Goal: Task Accomplishment & Management: Manage account settings

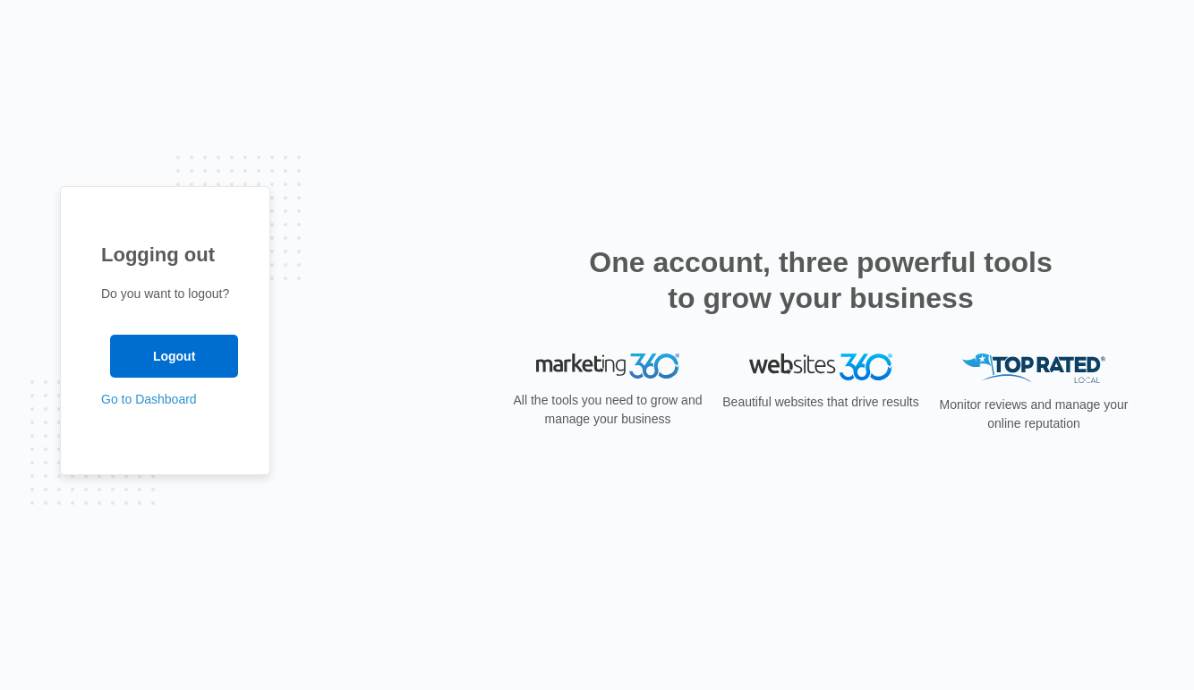
click at [184, 410] on div "Logging out Do you want to logout? Logout Go to Dashboard" at bounding box center [165, 330] width 210 height 289
click at [174, 399] on link "Go to Dashboard" at bounding box center [149, 399] width 96 height 14
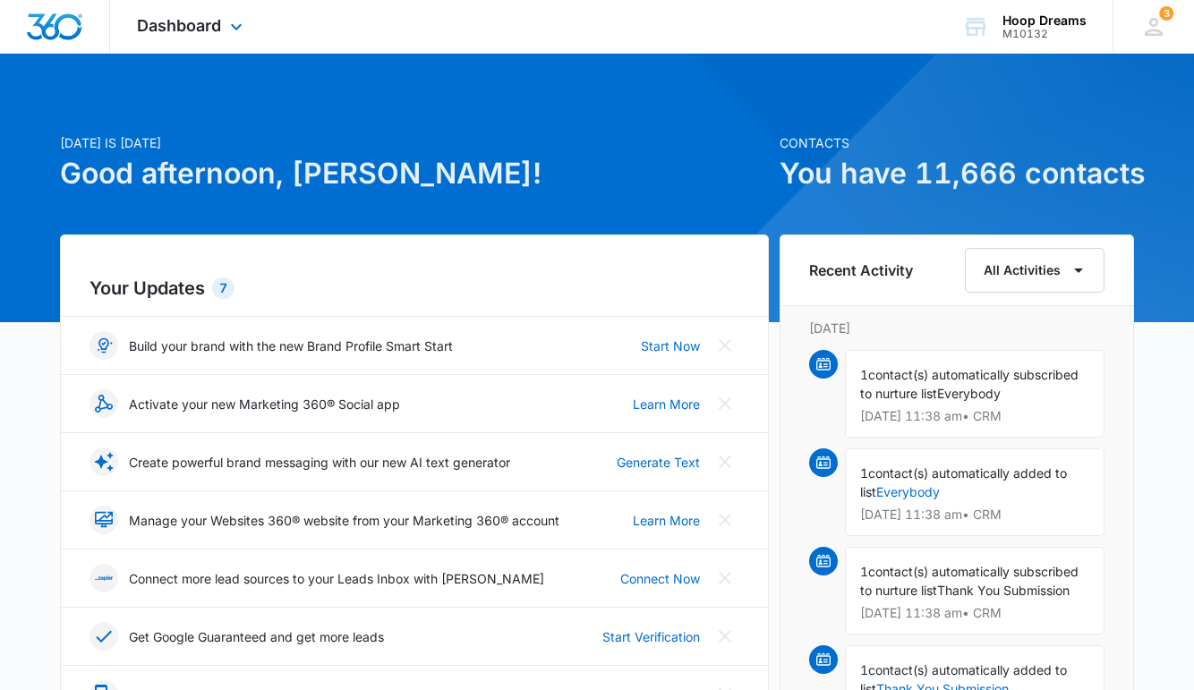
click at [225, 28] on div "Dashboard Apps Reputation Websites Forms CRM Email Social Shop Payments POS Con…" at bounding box center [192, 26] width 164 height 53
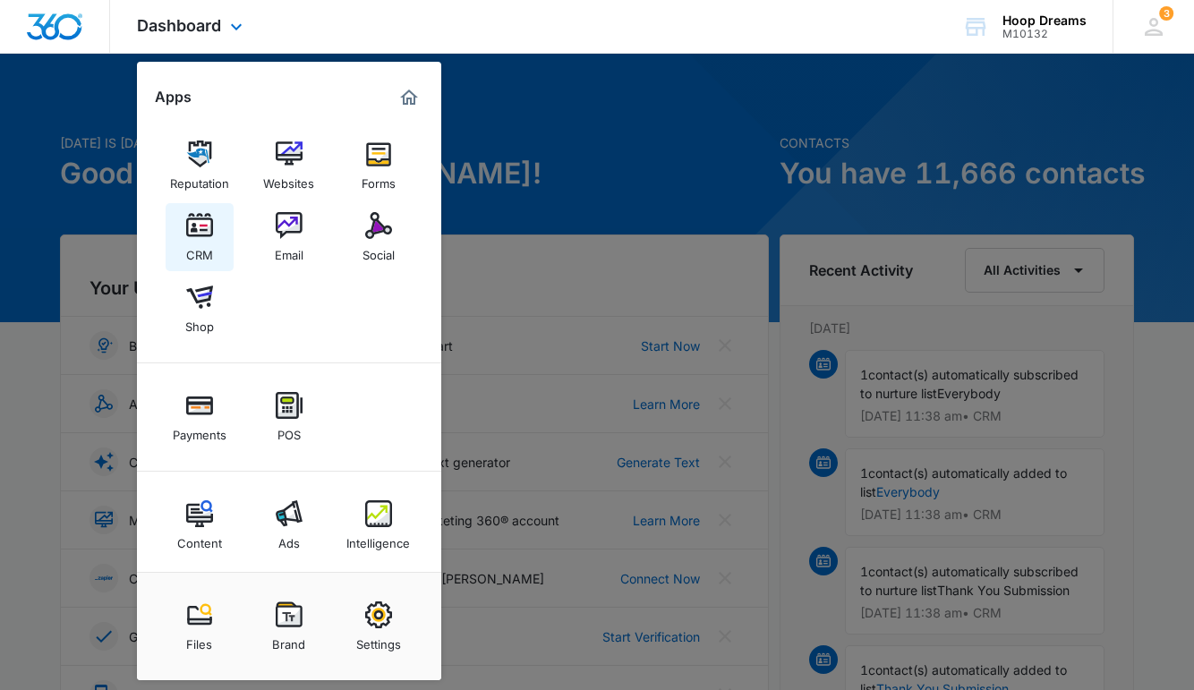
click at [208, 247] on div "CRM" at bounding box center [199, 250] width 27 height 23
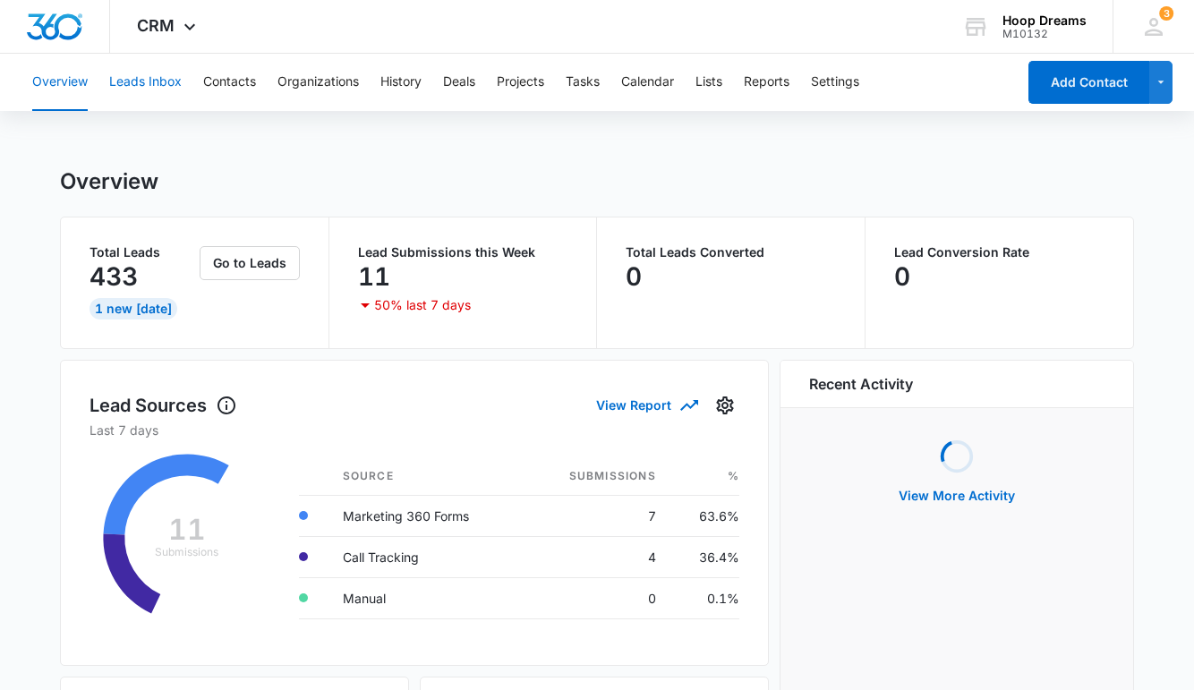
click at [157, 75] on button "Leads Inbox" at bounding box center [145, 82] width 72 height 57
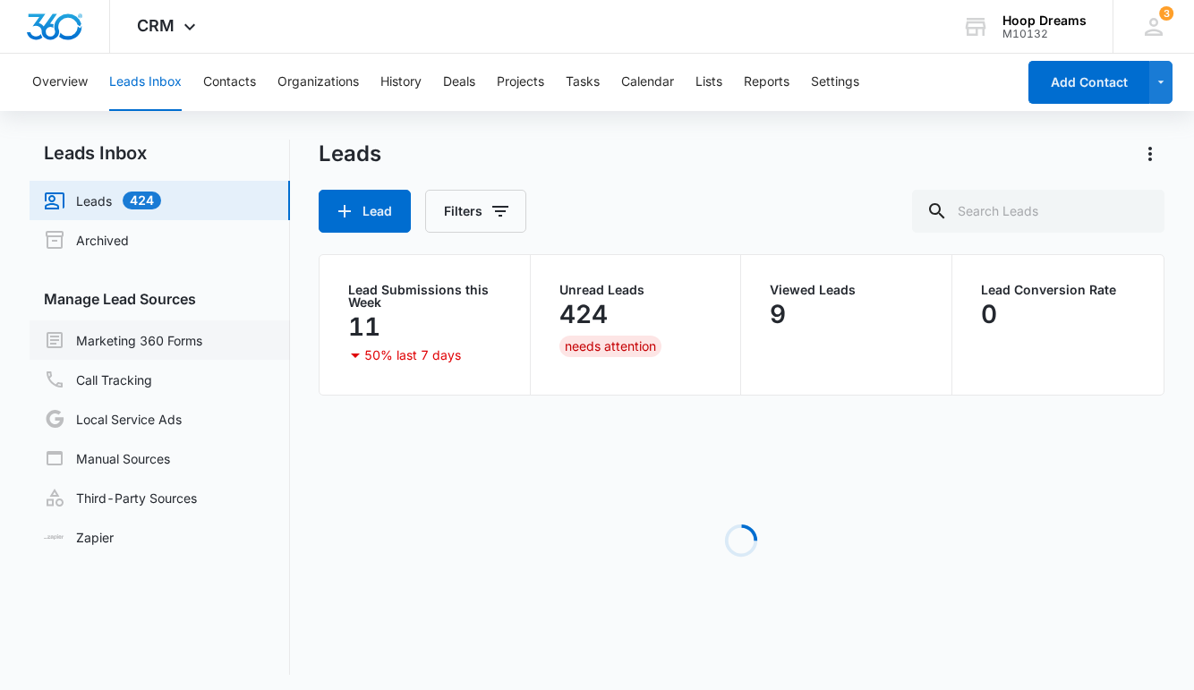
click at [141, 348] on link "Marketing 360 Forms" at bounding box center [123, 339] width 158 height 21
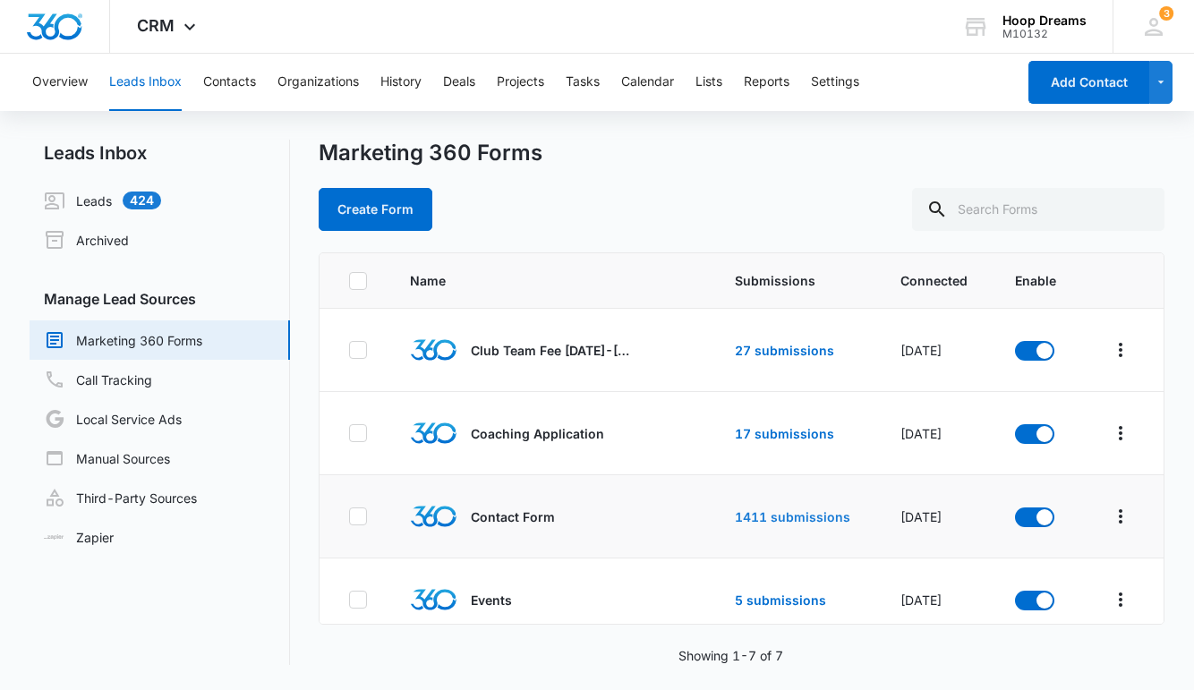
click at [746, 517] on link "1411 submissions" at bounding box center [792, 516] width 115 height 15
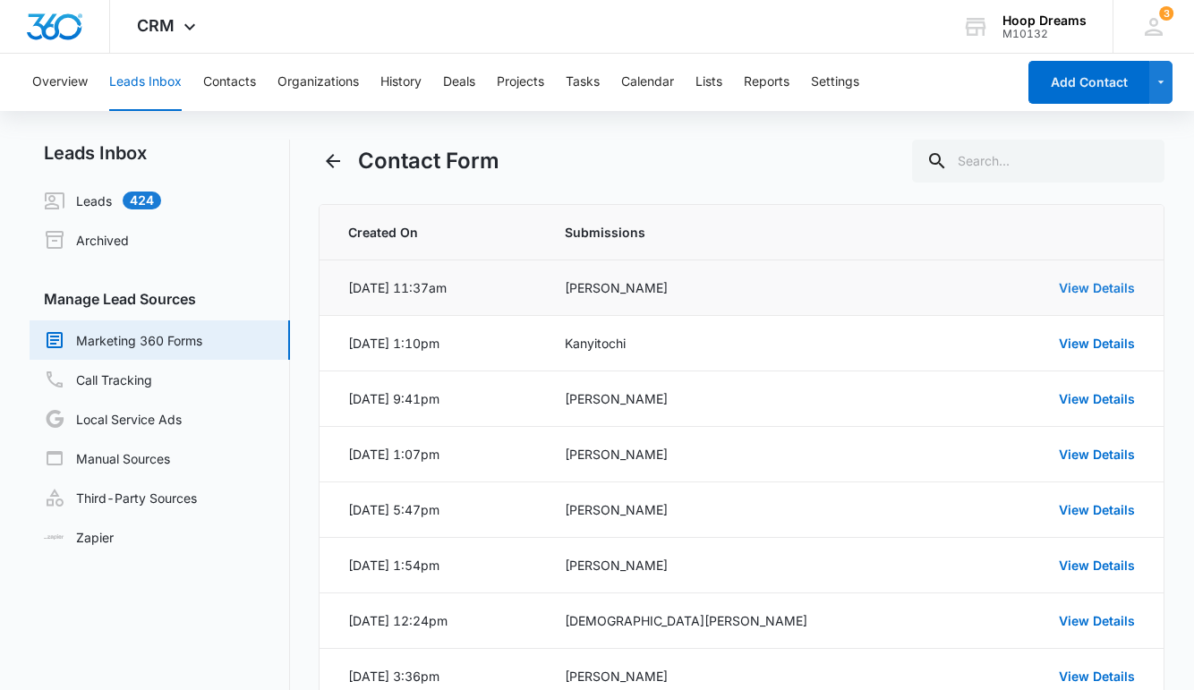
click at [1089, 286] on link "View Details" at bounding box center [1097, 287] width 76 height 15
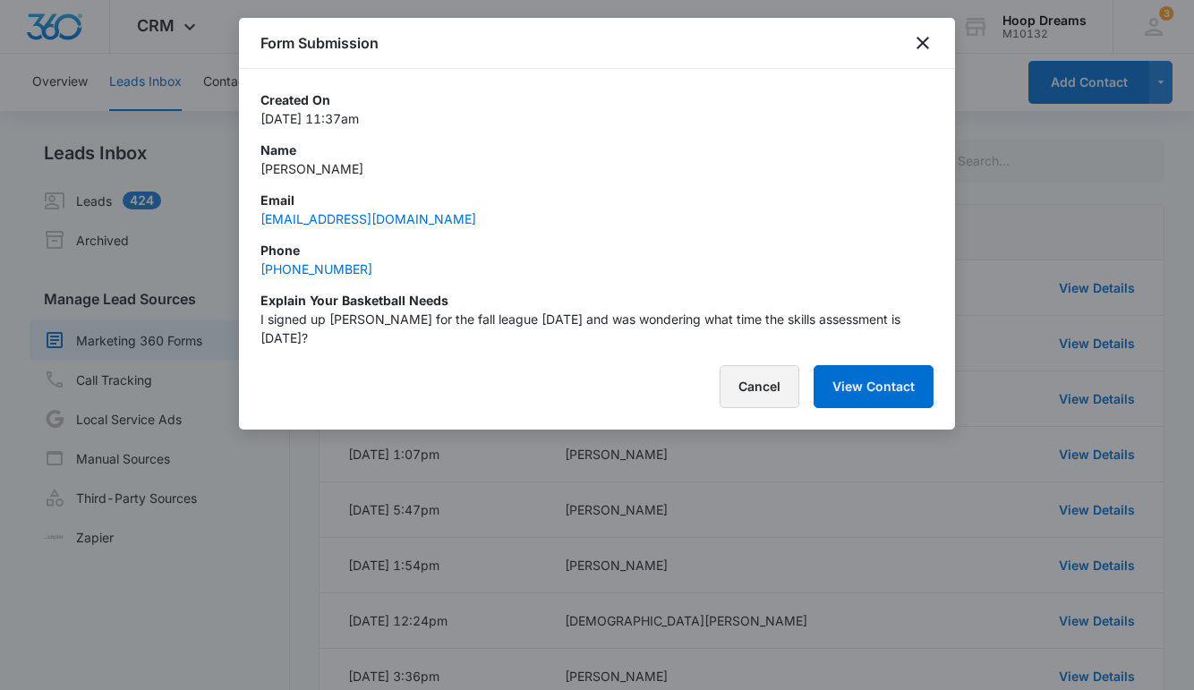
click at [762, 386] on button "Cancel" at bounding box center [759, 386] width 80 height 43
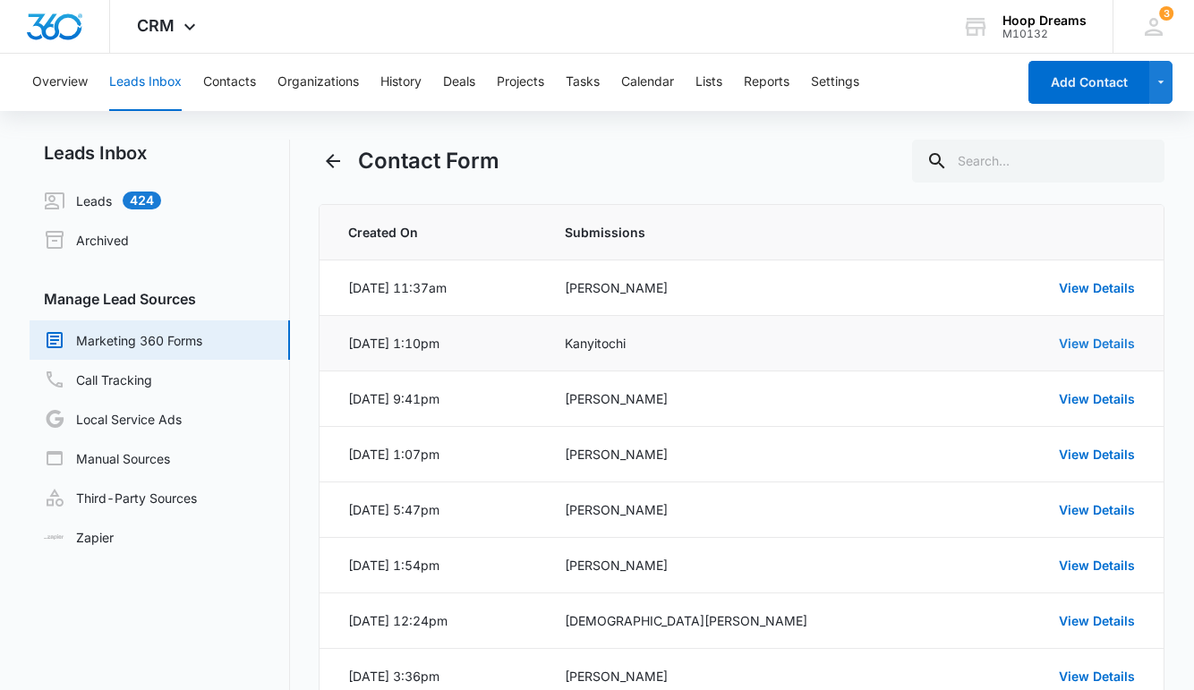
click at [1101, 339] on link "View Details" at bounding box center [1097, 343] width 76 height 15
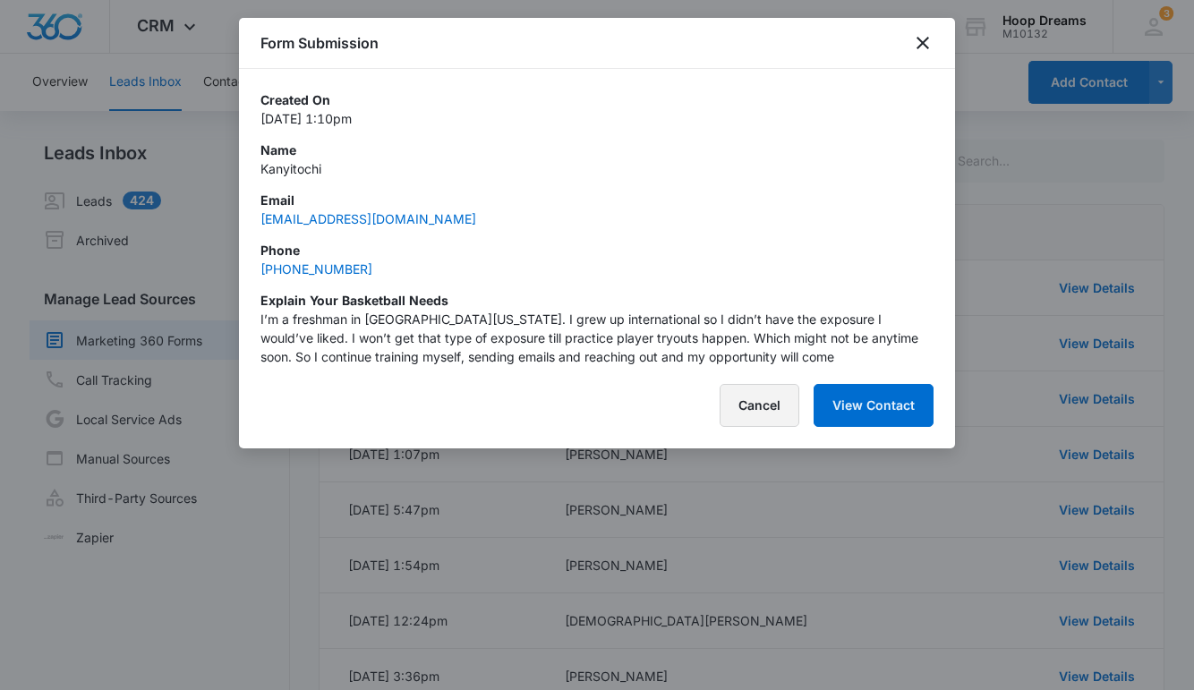
click at [755, 402] on button "Cancel" at bounding box center [759, 405] width 80 height 43
